Goal: Transaction & Acquisition: Purchase product/service

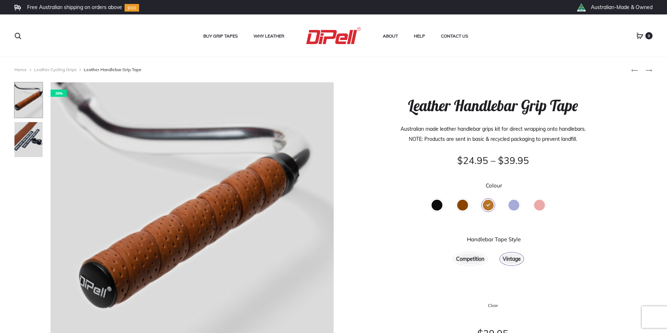
click at [462, 207] on div "Brown" at bounding box center [462, 205] width 11 height 11
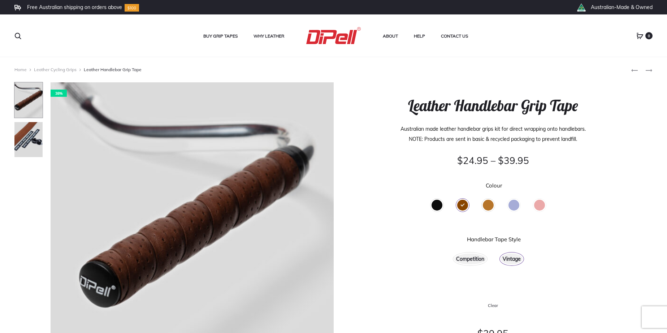
click at [541, 203] on div "Red" at bounding box center [539, 205] width 11 height 11
click at [541, 204] on div "Red" at bounding box center [539, 205] width 11 height 11
click at [538, 207] on div "Red" at bounding box center [539, 205] width 11 height 11
click at [488, 206] on div "Tan" at bounding box center [488, 205] width 11 height 11
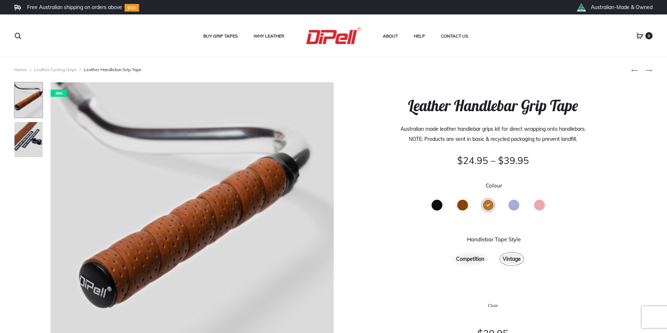
click at [464, 205] on div "Brown" at bounding box center [462, 205] width 11 height 11
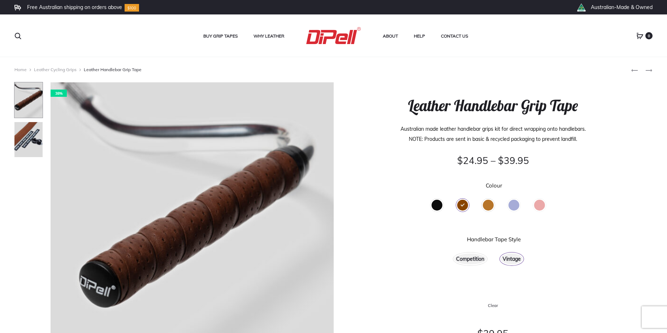
click at [438, 206] on div "Black" at bounding box center [436, 205] width 11 height 11
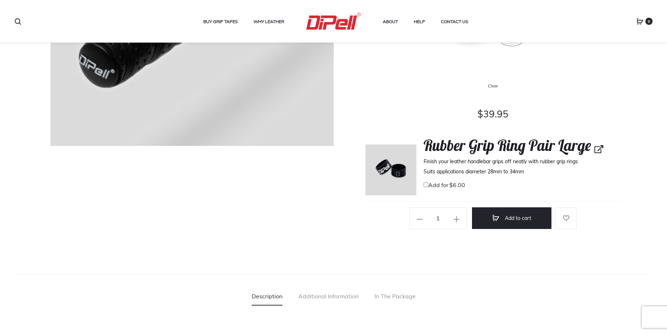
scroll to position [219, 0]
click at [384, 167] on img at bounding box center [390, 170] width 51 height 51
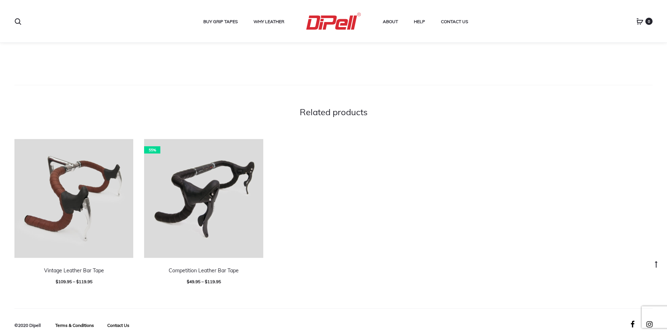
scroll to position [932, 0]
